Goal: Transaction & Acquisition: Download file/media

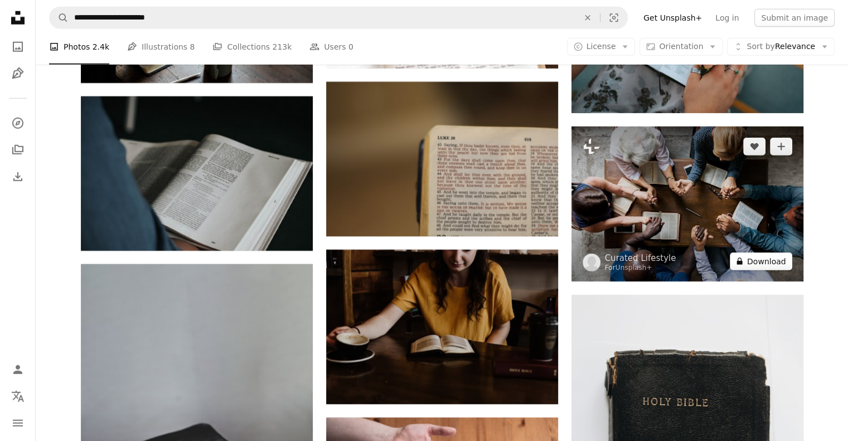
scroll to position [11662, 0]
click at [703, 197] on img at bounding box center [687, 203] width 232 height 155
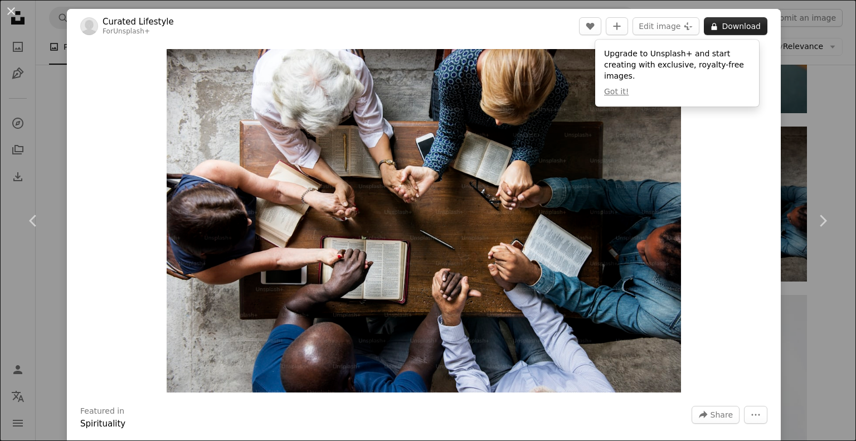
click at [731, 26] on button "A lock Download" at bounding box center [736, 26] width 64 height 18
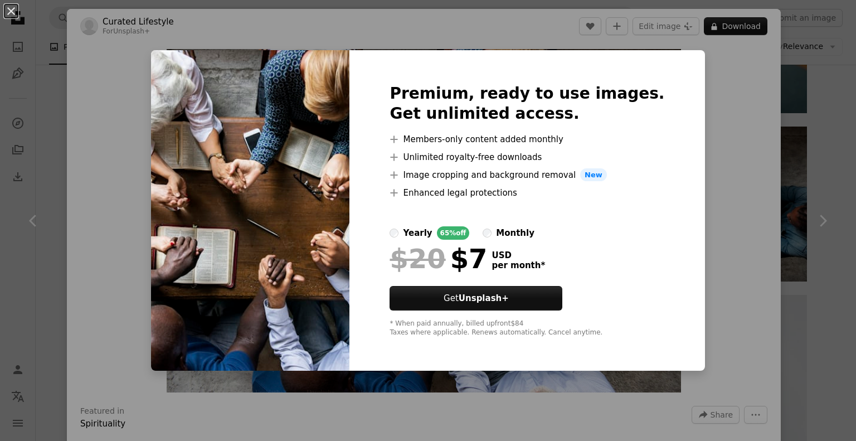
click at [724, 152] on div "An X shape Premium, ready to use images. Get unlimited access. A plus sign Memb…" at bounding box center [428, 220] width 856 height 441
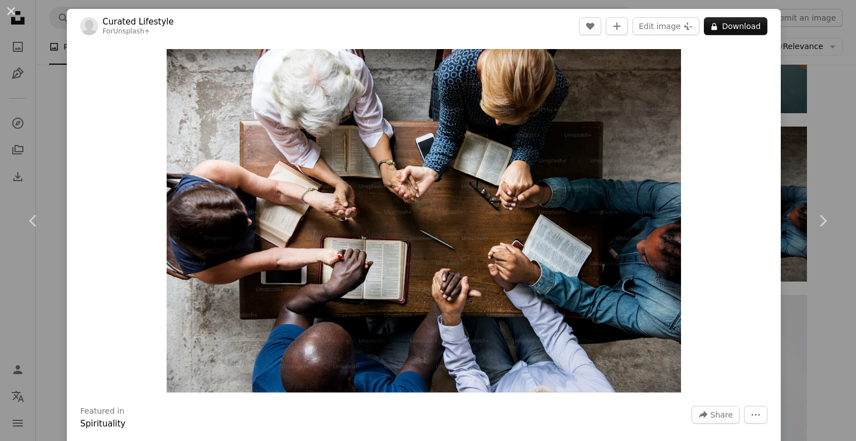
click at [829, 132] on div "An X shape Chevron left Chevron right Curated Lifestyle For Unsplash+ A heart A…" at bounding box center [428, 220] width 856 height 441
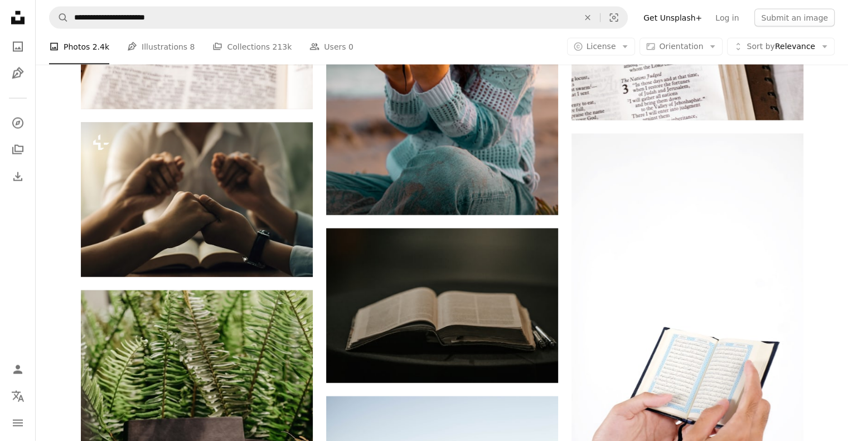
scroll to position [14949, 0]
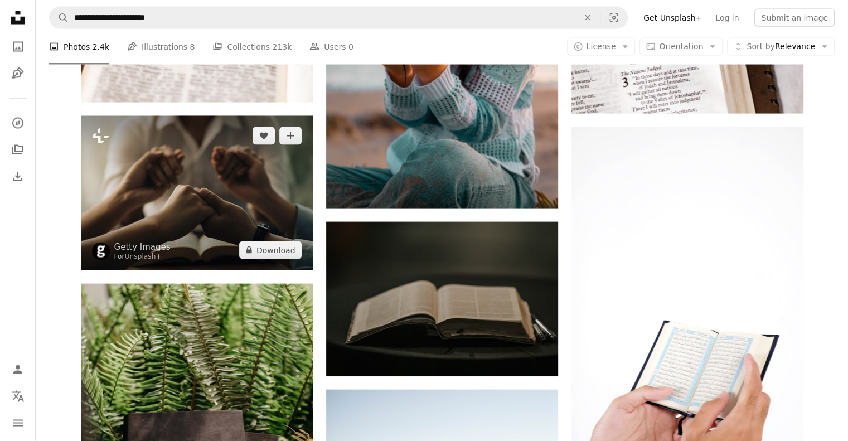
click at [269, 218] on img at bounding box center [197, 193] width 232 height 154
click at [274, 211] on img at bounding box center [197, 193] width 232 height 154
click at [279, 249] on button "A lock Download" at bounding box center [270, 250] width 62 height 18
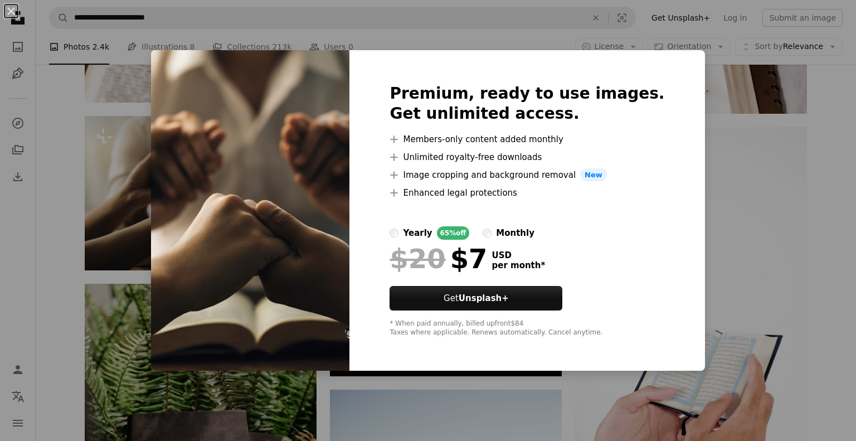
click at [743, 197] on div "An X shape Premium, ready to use images. Get unlimited access. A plus sign Memb…" at bounding box center [428, 220] width 856 height 441
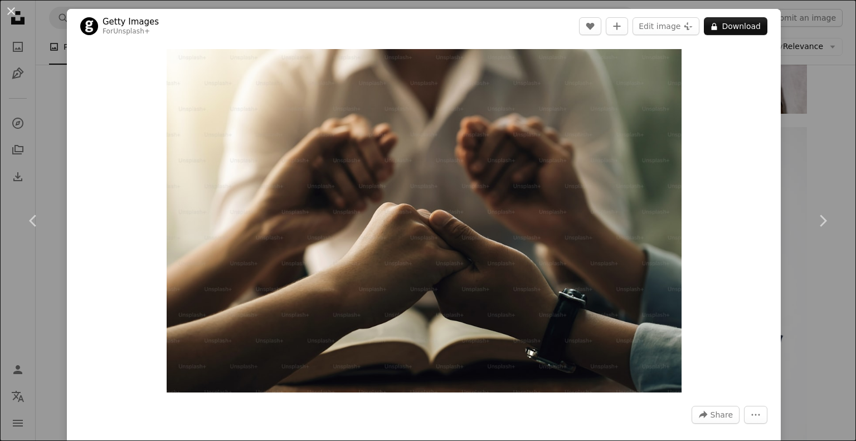
click at [834, 115] on div "An X shape Chevron left Chevron right Getty Images For Unsplash+ A heart A plus…" at bounding box center [428, 220] width 856 height 441
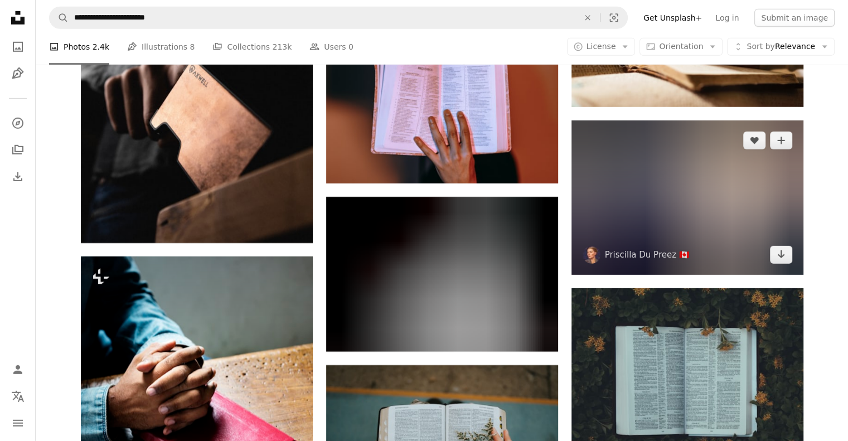
scroll to position [16175, 0]
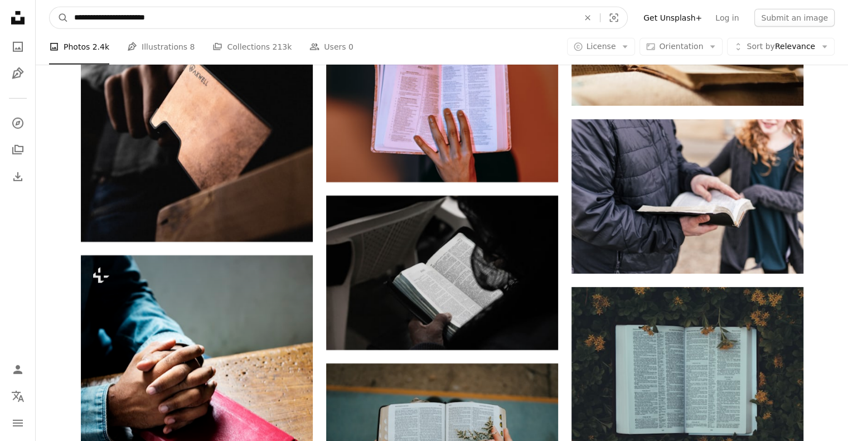
drag, startPoint x: 178, startPoint y: 15, endPoint x: 23, endPoint y: 26, distance: 155.3
